Goal: Find specific page/section: Find specific page/section

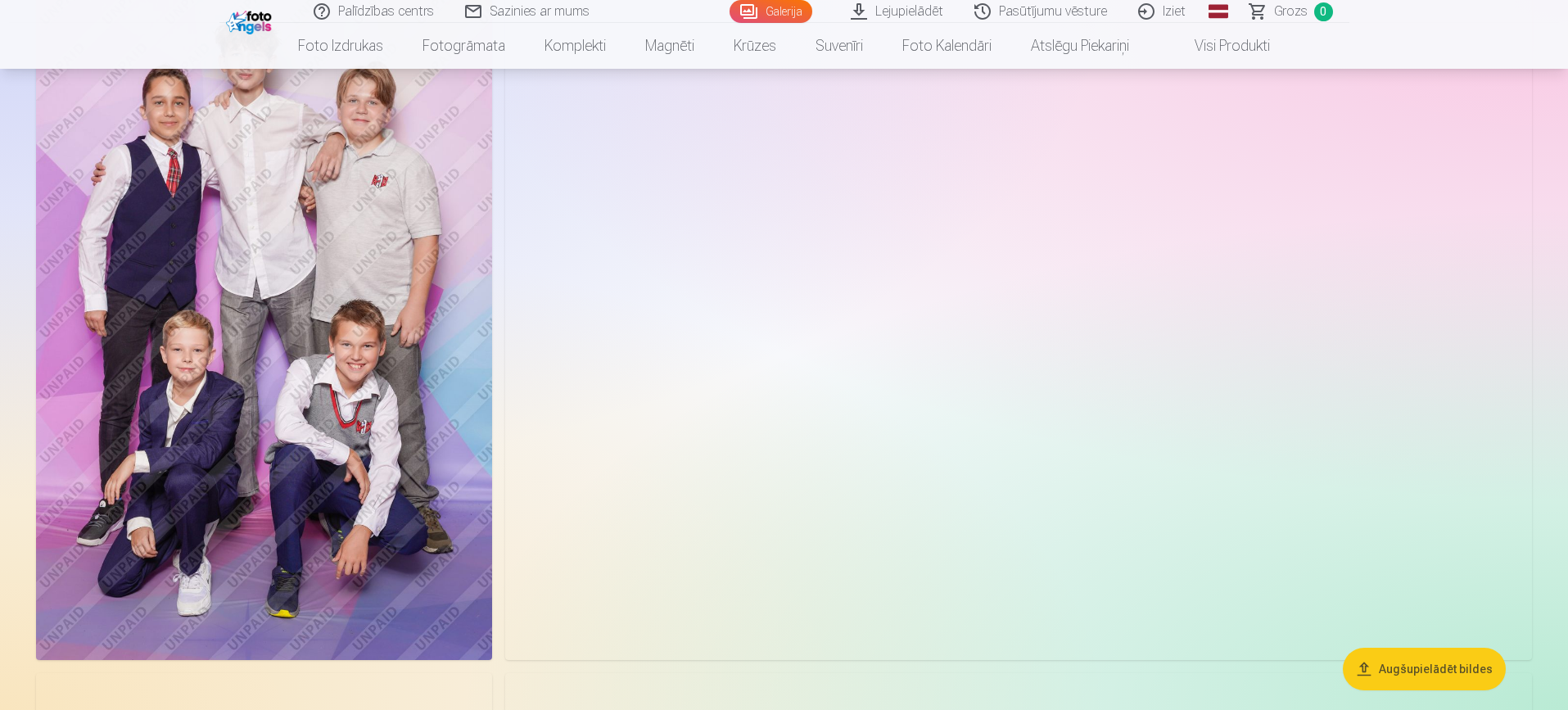
scroll to position [9471, 0]
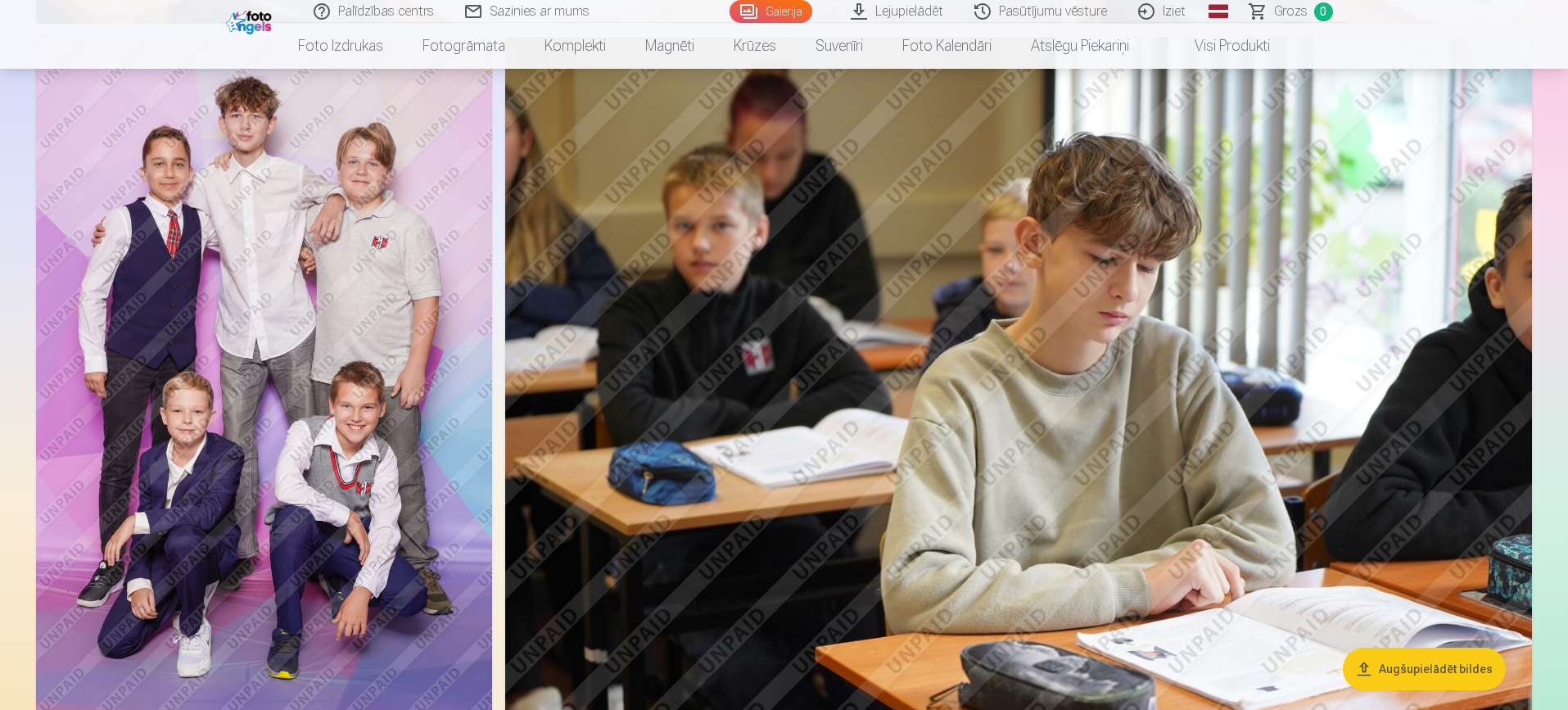
click at [1176, 3] on link "Iziet" at bounding box center [1162, 11] width 79 height 23
